Goal: Check status: Check status

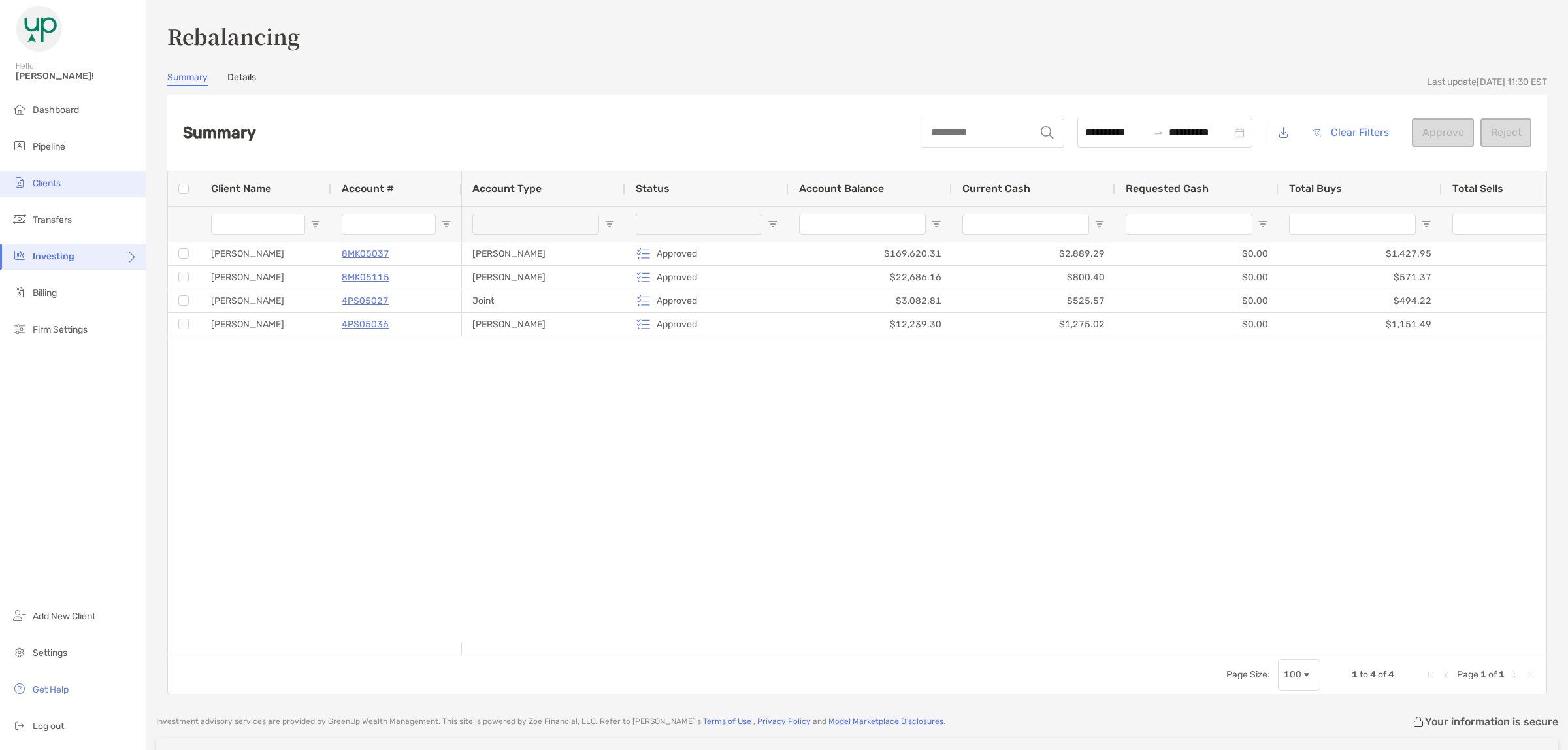
click at [63, 184] on li "Clients" at bounding box center [73, 183] width 146 height 26
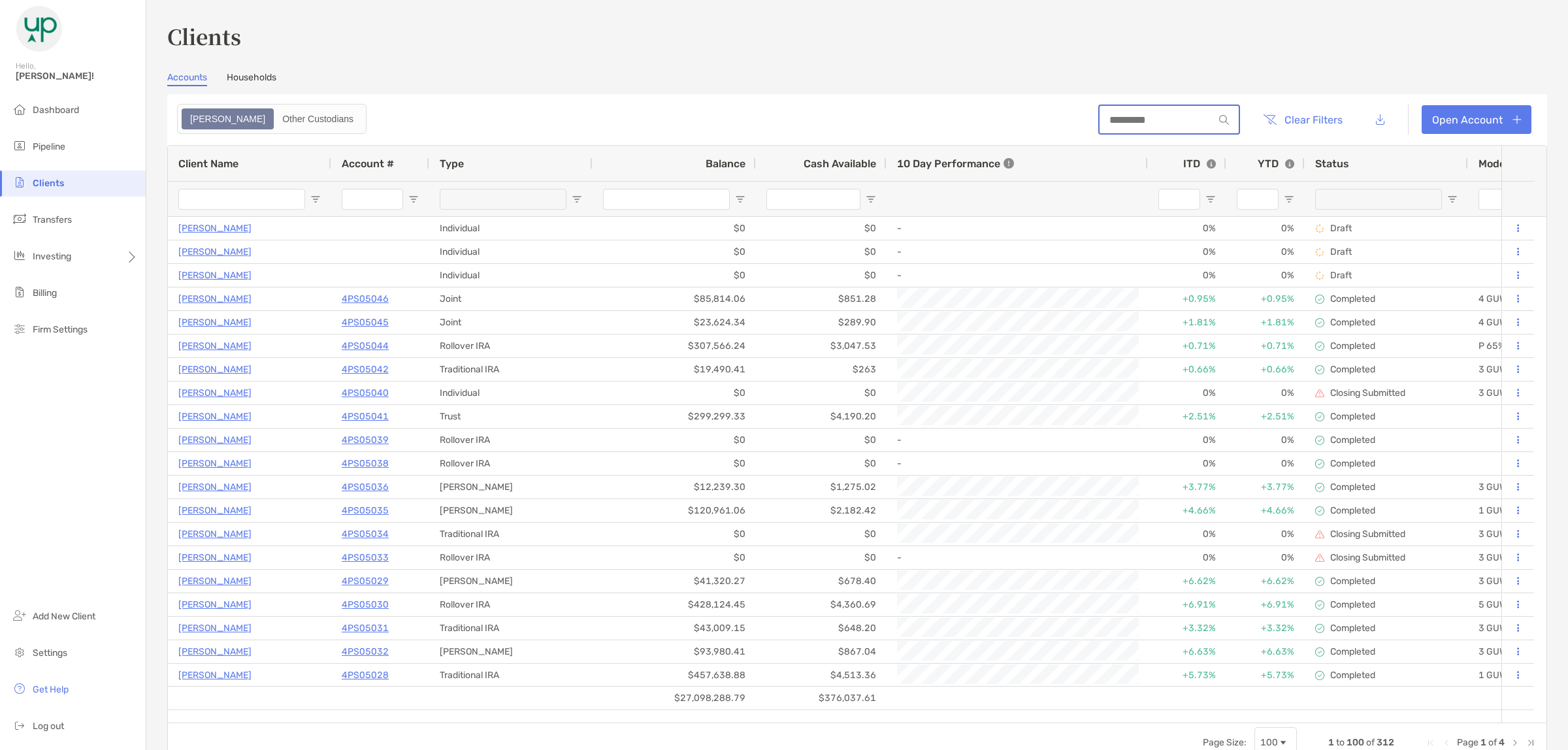
drag, startPoint x: 1124, startPoint y: 118, endPoint x: 1129, endPoint y: 113, distance: 7.1
click at [1124, 118] on input at bounding box center [1157, 120] width 115 height 11
type input "***"
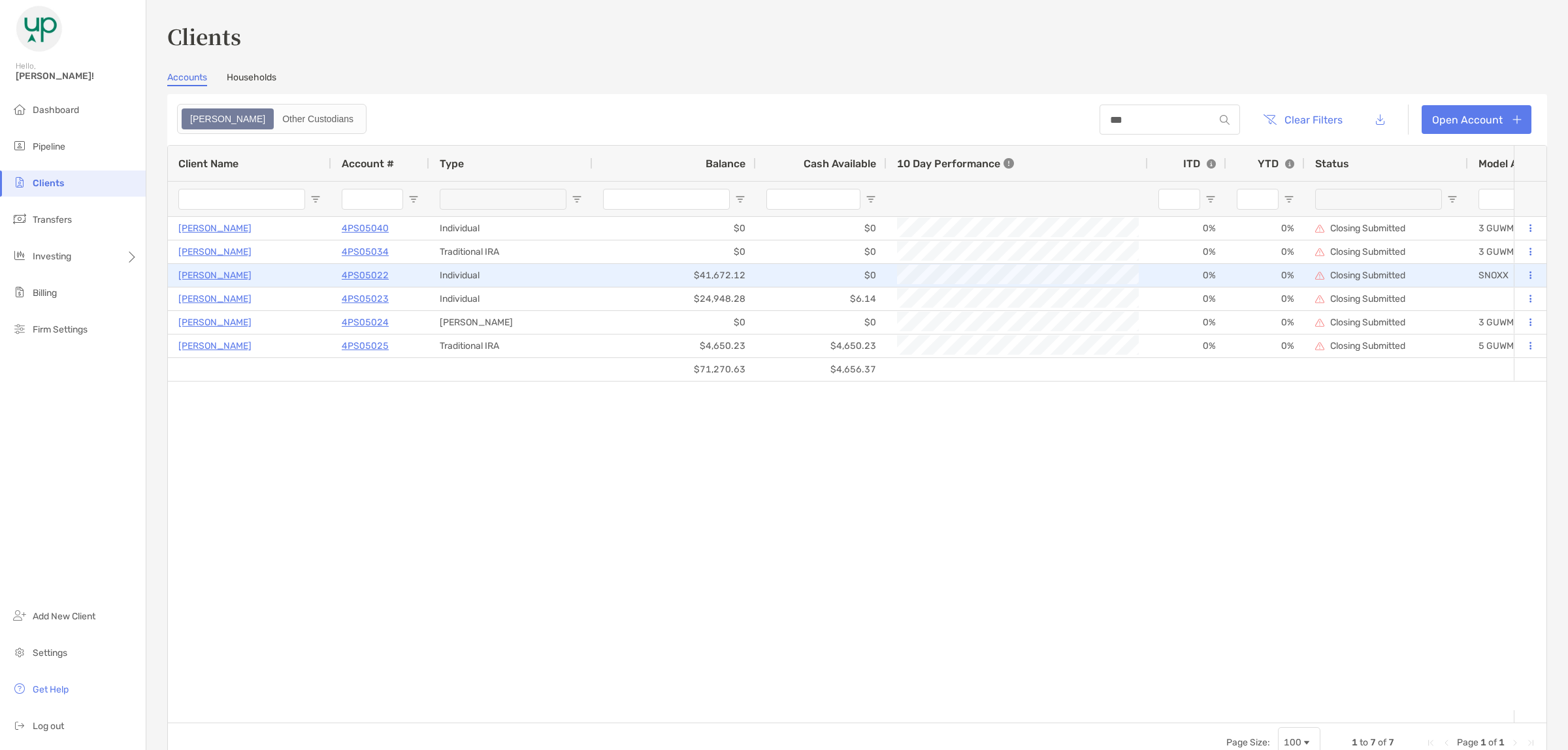
click at [369, 267] on p "4PS05022" at bounding box center [365, 275] width 47 height 16
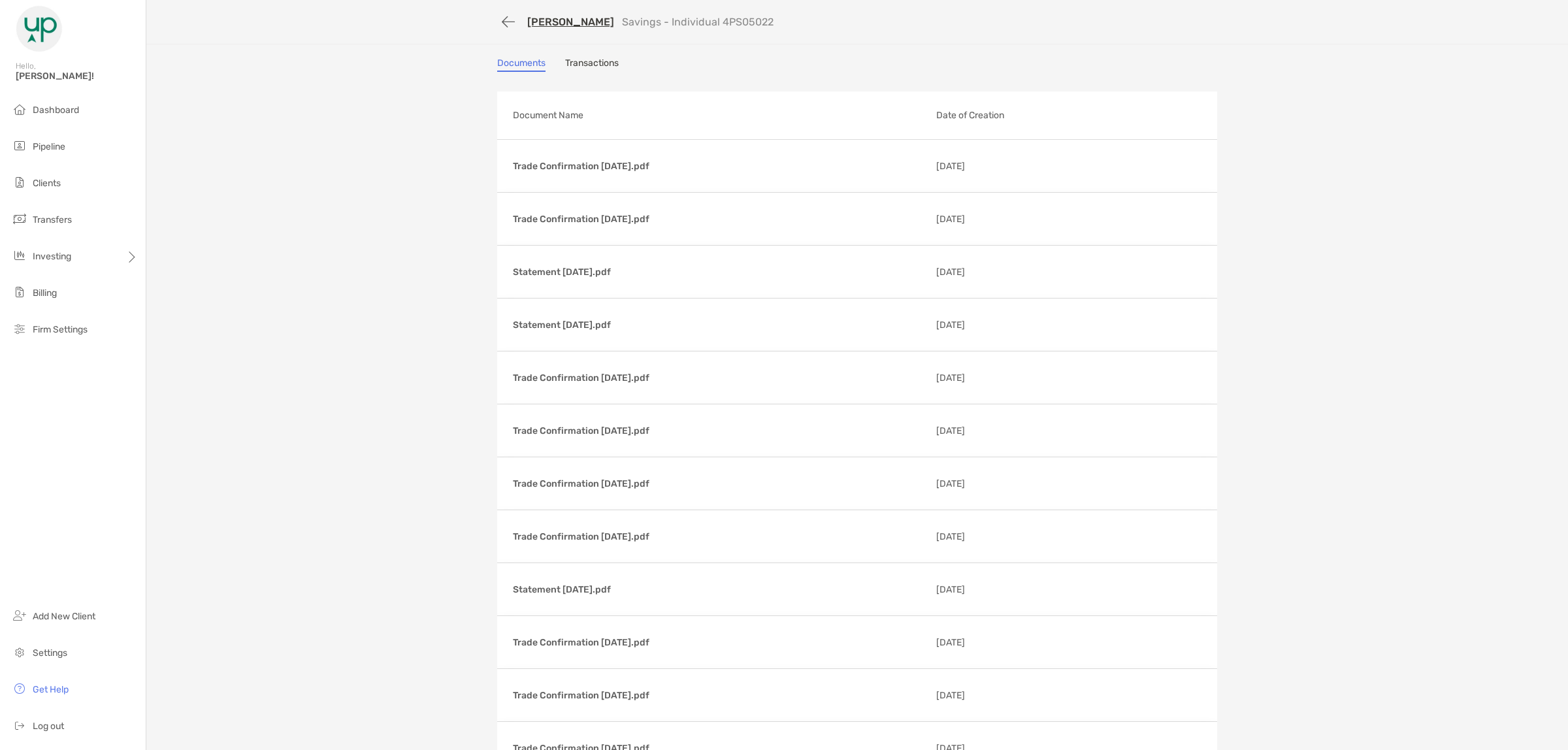
click at [565, 64] on link "Transactions" at bounding box center [592, 64] width 54 height 14
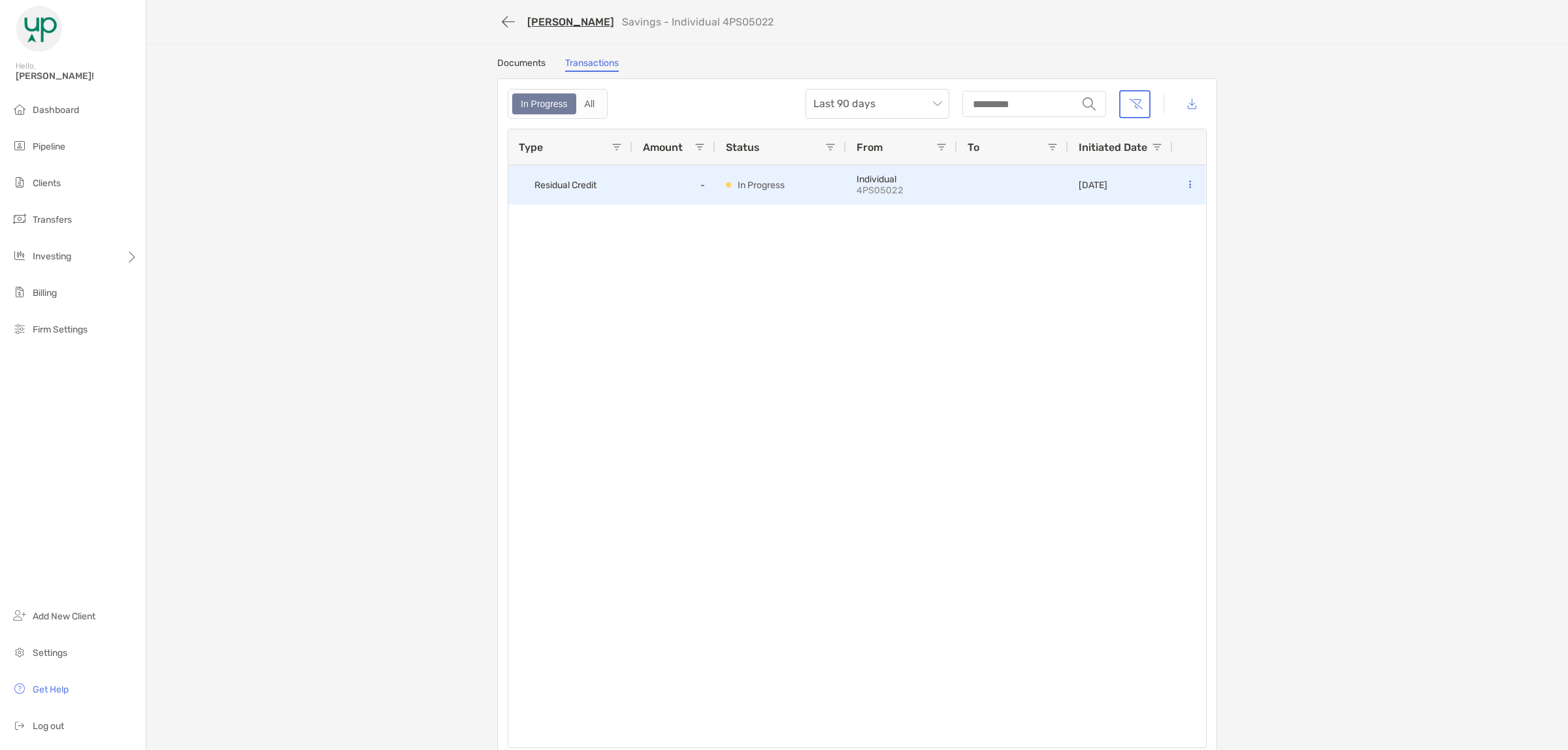
click at [576, 174] on span "Residual Credit" at bounding box center [565, 185] width 62 height 22
click at [662, 187] on div "-" at bounding box center [674, 185] width 83 height 39
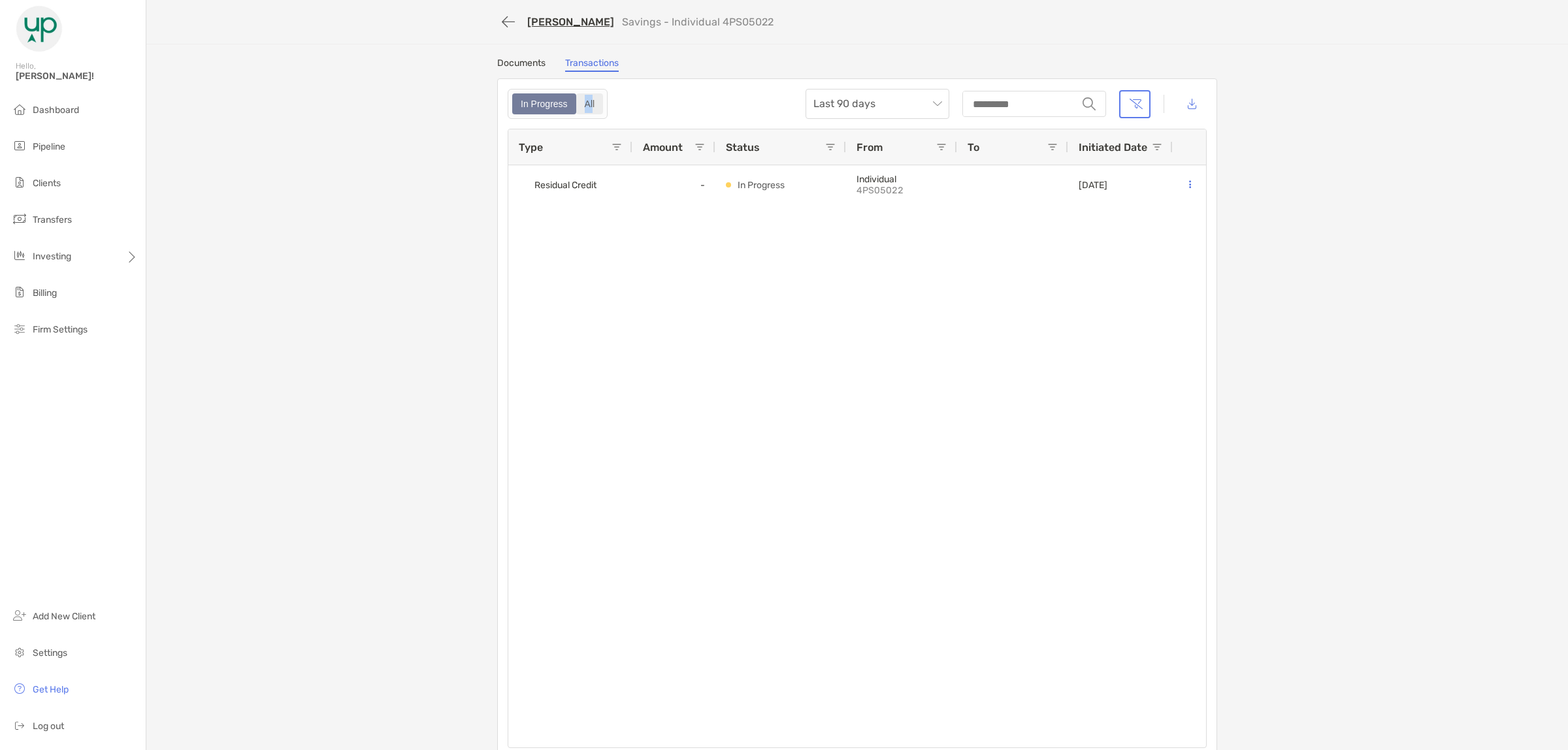
drag, startPoint x: 578, startPoint y: 99, endPoint x: 585, endPoint y: 106, distance: 9.9
click at [585, 106] on div "All" at bounding box center [589, 103] width 25 height 19
